Goal: Information Seeking & Learning: Learn about a topic

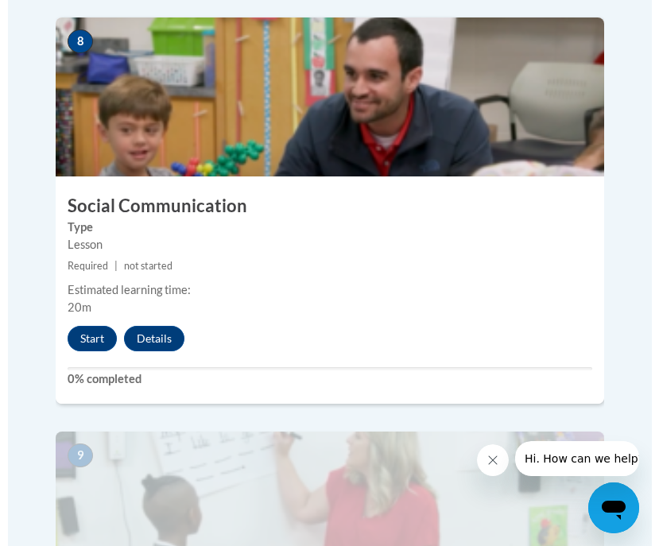
scroll to position [3476, 0]
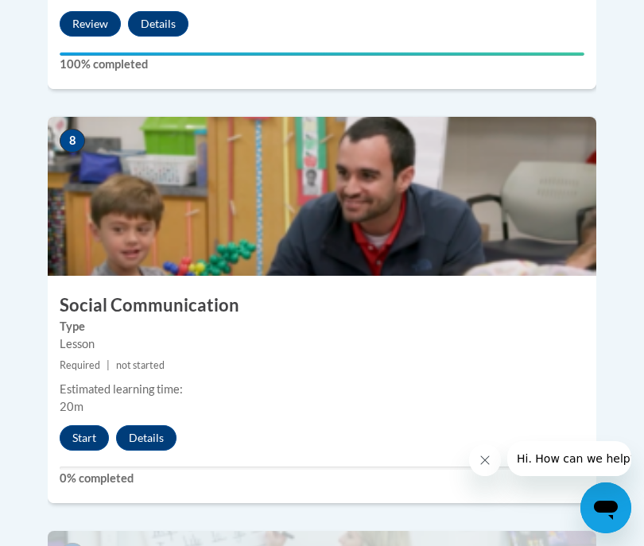
click at [333, 357] on small "Required | not started" at bounding box center [322, 365] width 549 height 17
click at [91, 425] on button "Start" at bounding box center [84, 437] width 49 height 25
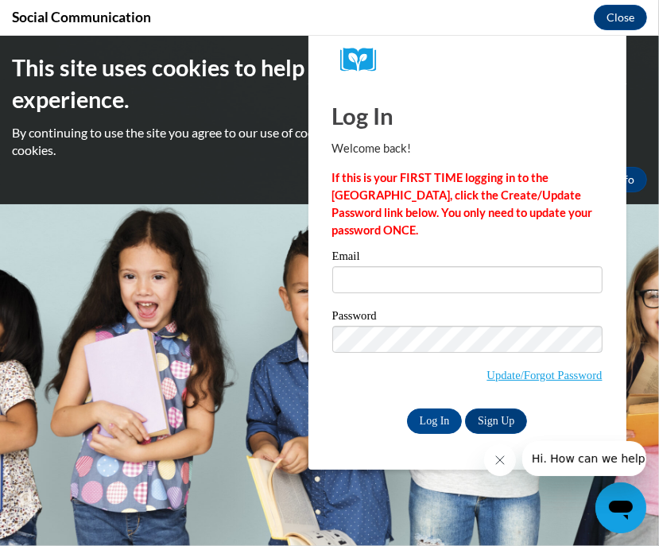
scroll to position [0, 0]
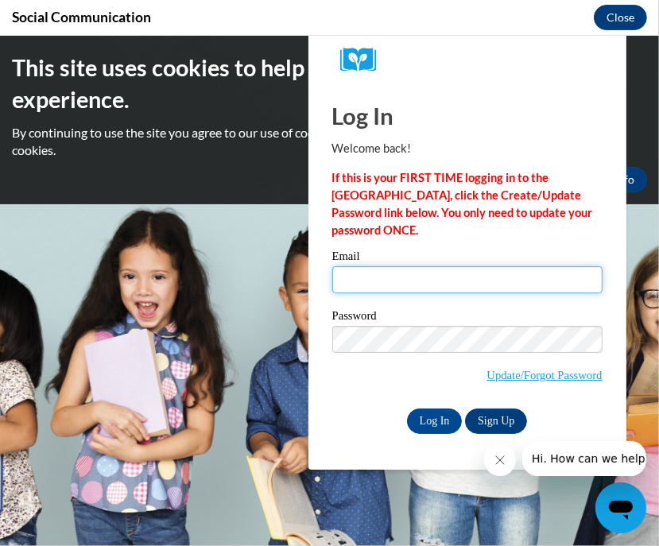
click at [406, 285] on input "Email" at bounding box center [467, 279] width 270 height 27
type input "[EMAIL_ADDRESS][DOMAIN_NAME]"
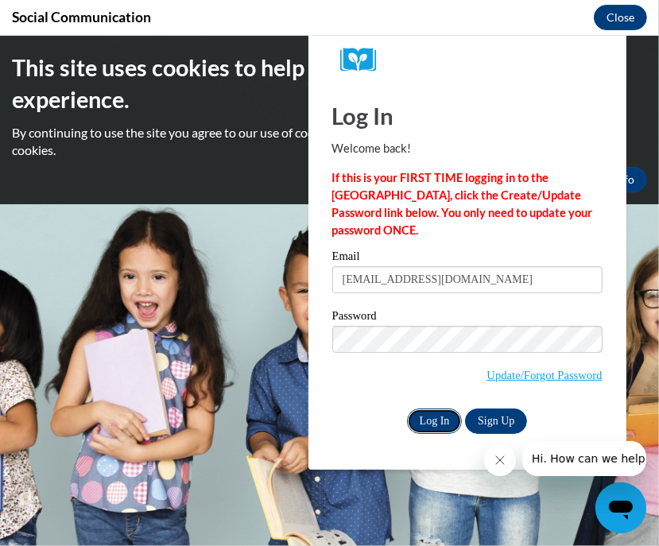
click at [441, 426] on input "Log In" at bounding box center [435, 420] width 56 height 25
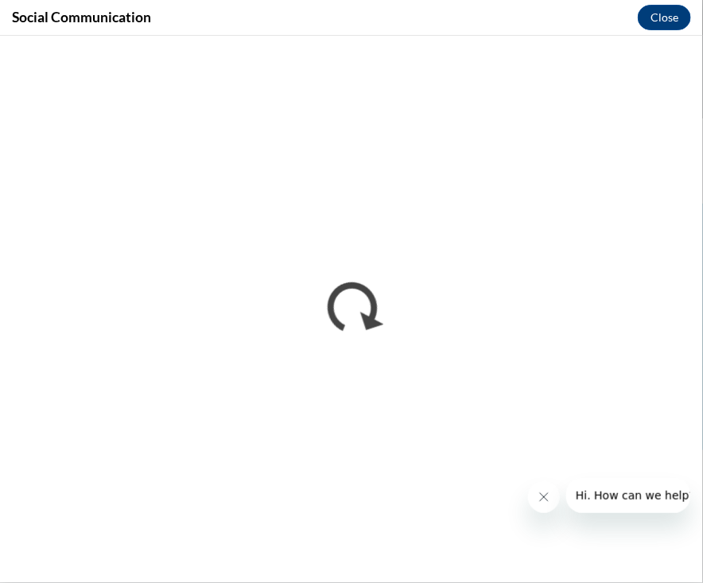
click at [553, 511] on div at bounding box center [609, 495] width 162 height 35
click at [552, 507] on button "Close message from company" at bounding box center [543, 496] width 32 height 32
